Goal: Task Accomplishment & Management: Use online tool/utility

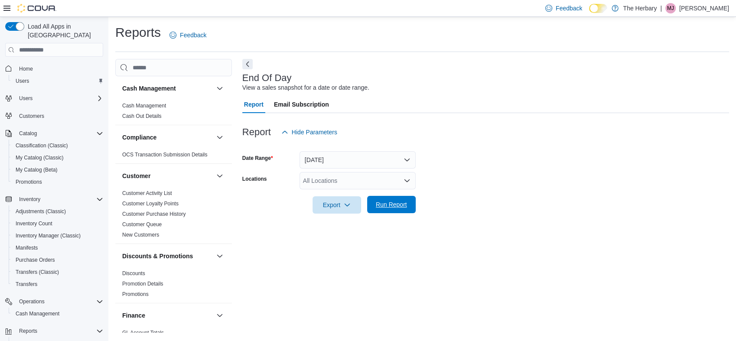
click at [379, 200] on span "Run Report" at bounding box center [391, 204] width 38 height 17
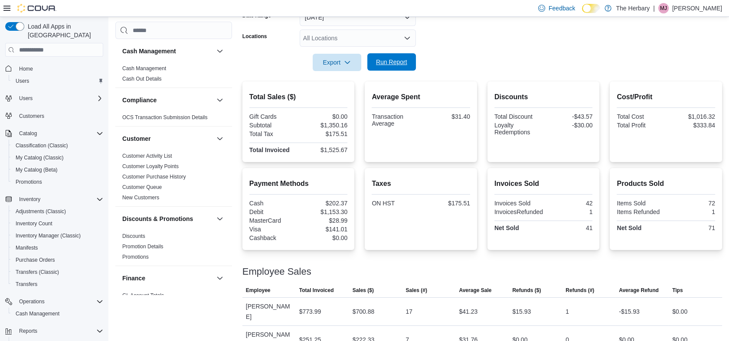
scroll to position [195, 0]
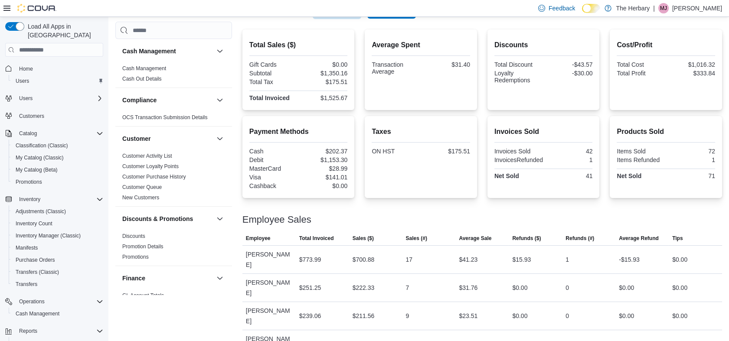
click at [379, 200] on div "Total Sales ($) Gift Cards $0.00 Subtotal $1,350.16 Total Tax $175.51 Total Inv…" at bounding box center [481, 207] width 479 height 357
